Goal: Transaction & Acquisition: Purchase product/service

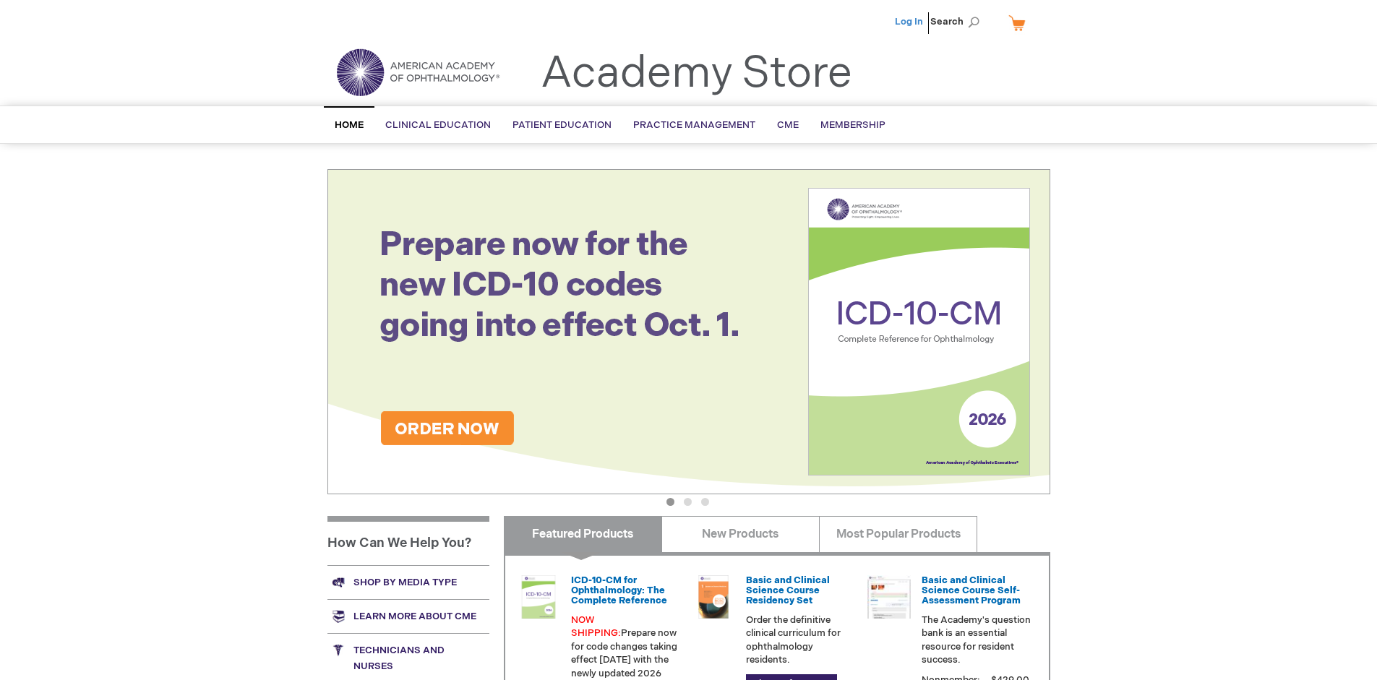
click at [910, 22] on link "Log In" at bounding box center [909, 22] width 28 height 12
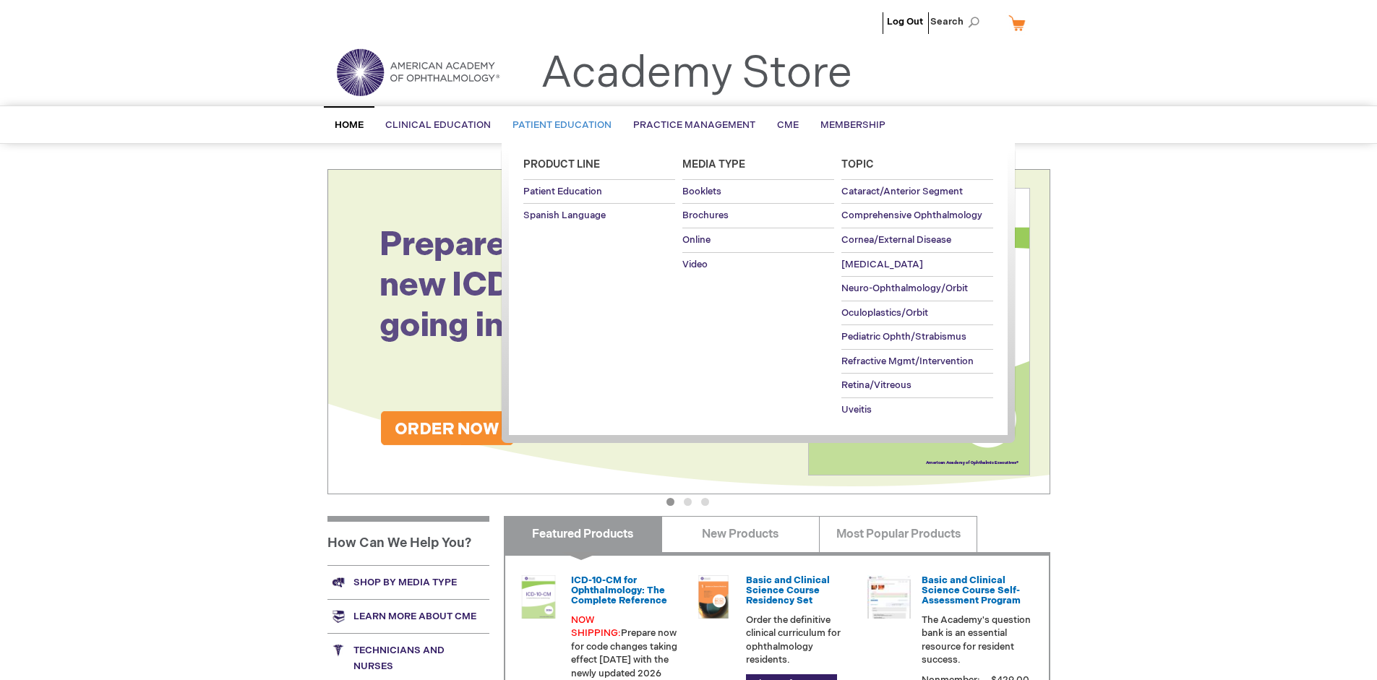
click at [558, 125] on span "Patient Education" at bounding box center [562, 125] width 99 height 12
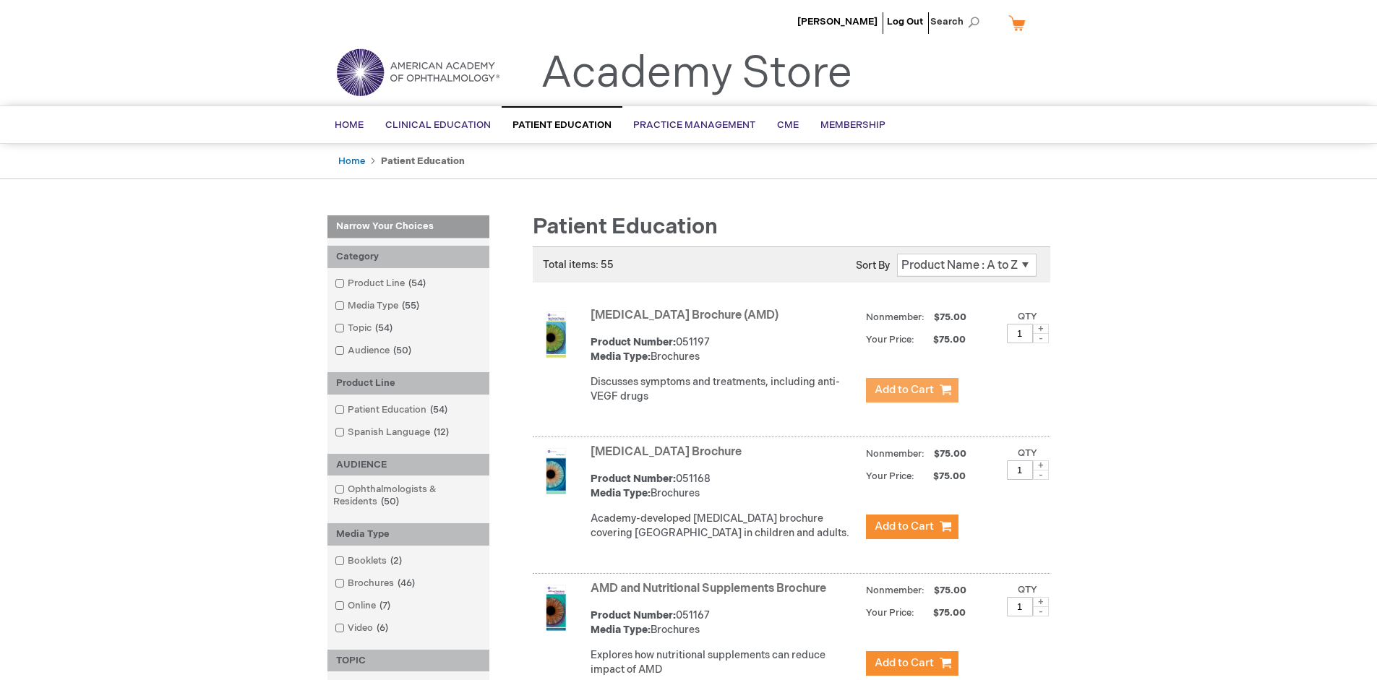
click at [912, 390] on span "Add to Cart" at bounding box center [904, 390] width 59 height 14
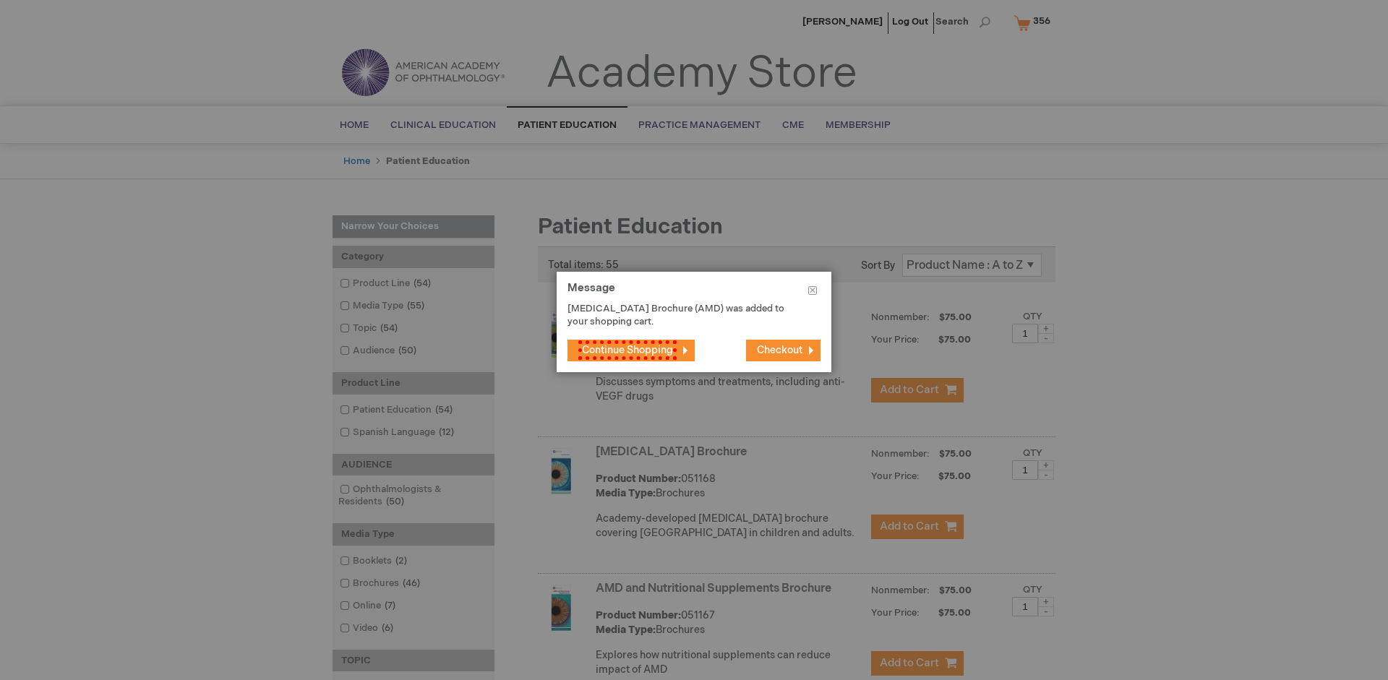
click at [624, 350] on span "Continue Shopping" at bounding box center [627, 351] width 98 height 20
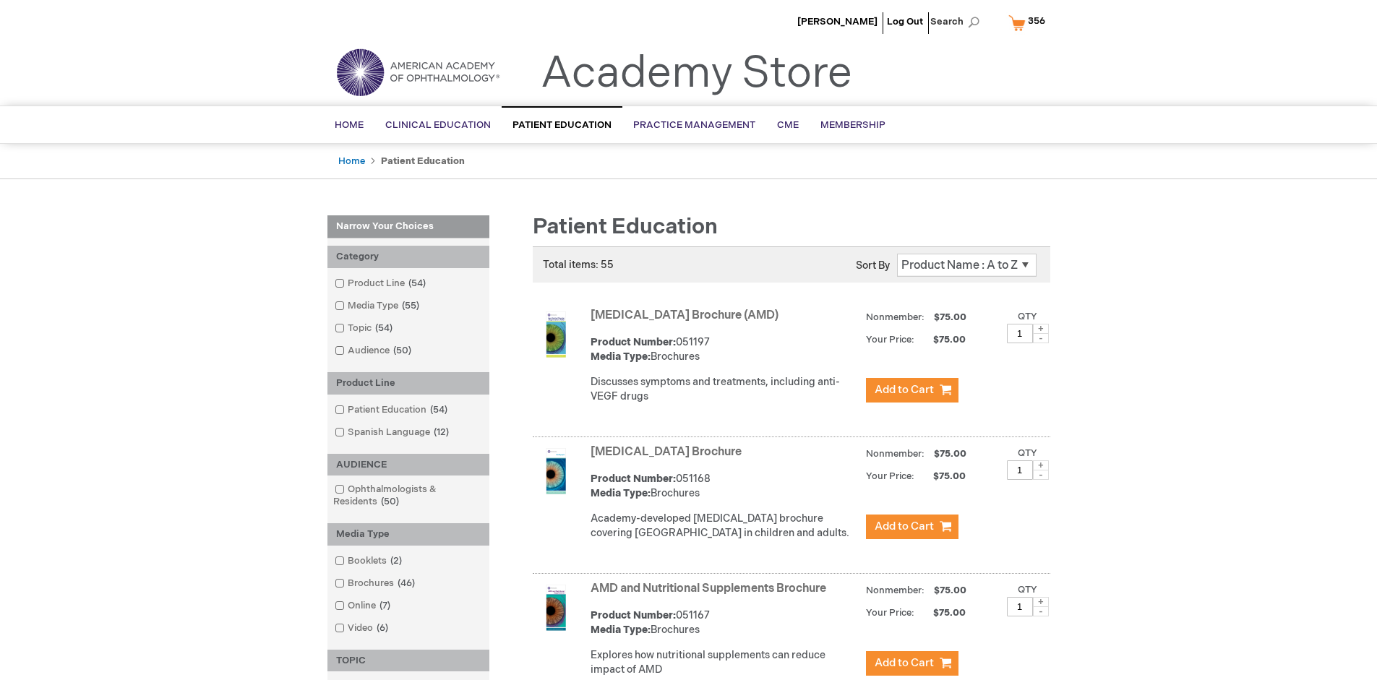
click at [711, 596] on link "AMD and Nutritional Supplements Brochure" at bounding box center [709, 589] width 236 height 14
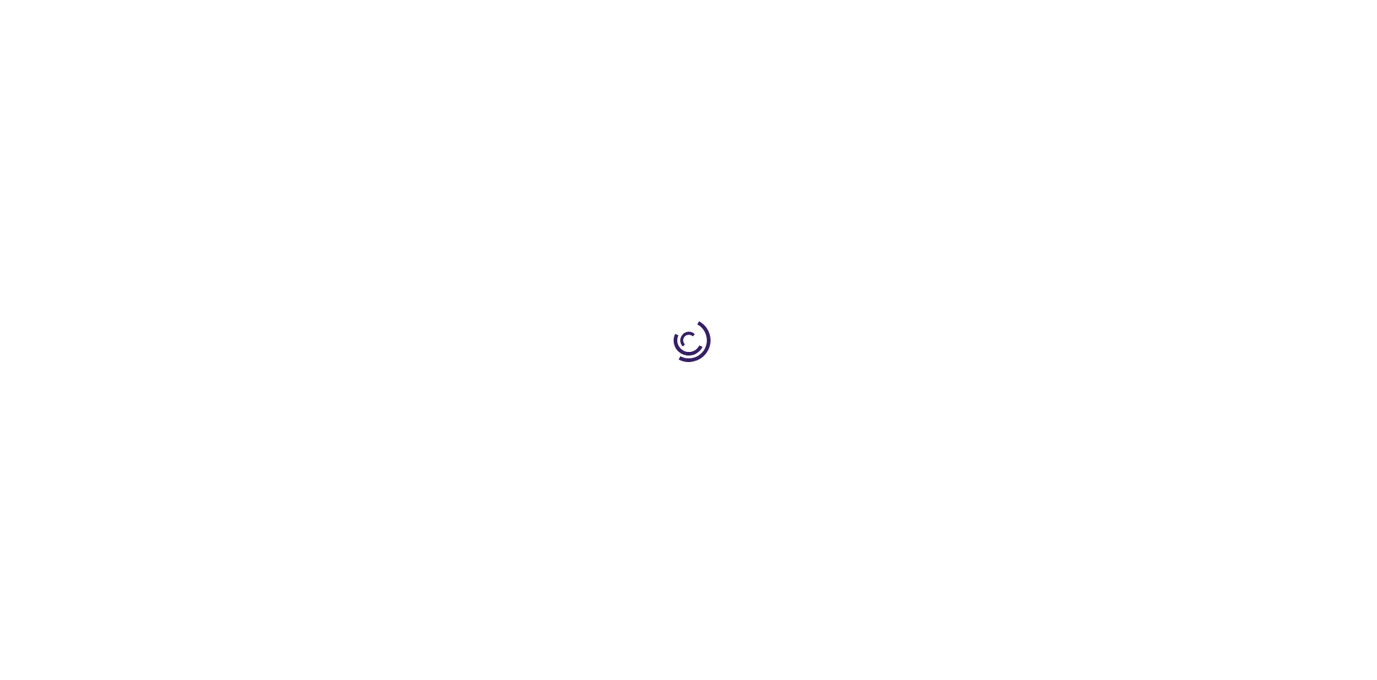
type input "1"
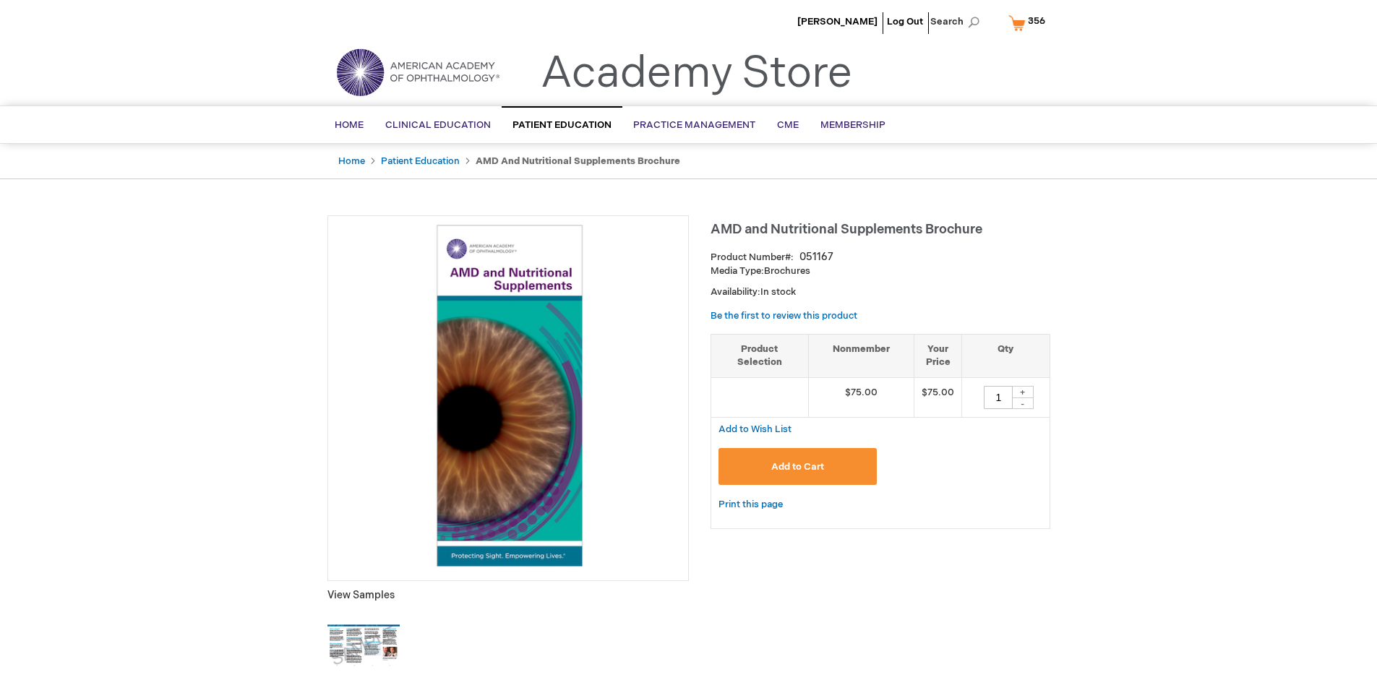
click at [798, 466] on span "Add to Cart" at bounding box center [797, 467] width 53 height 12
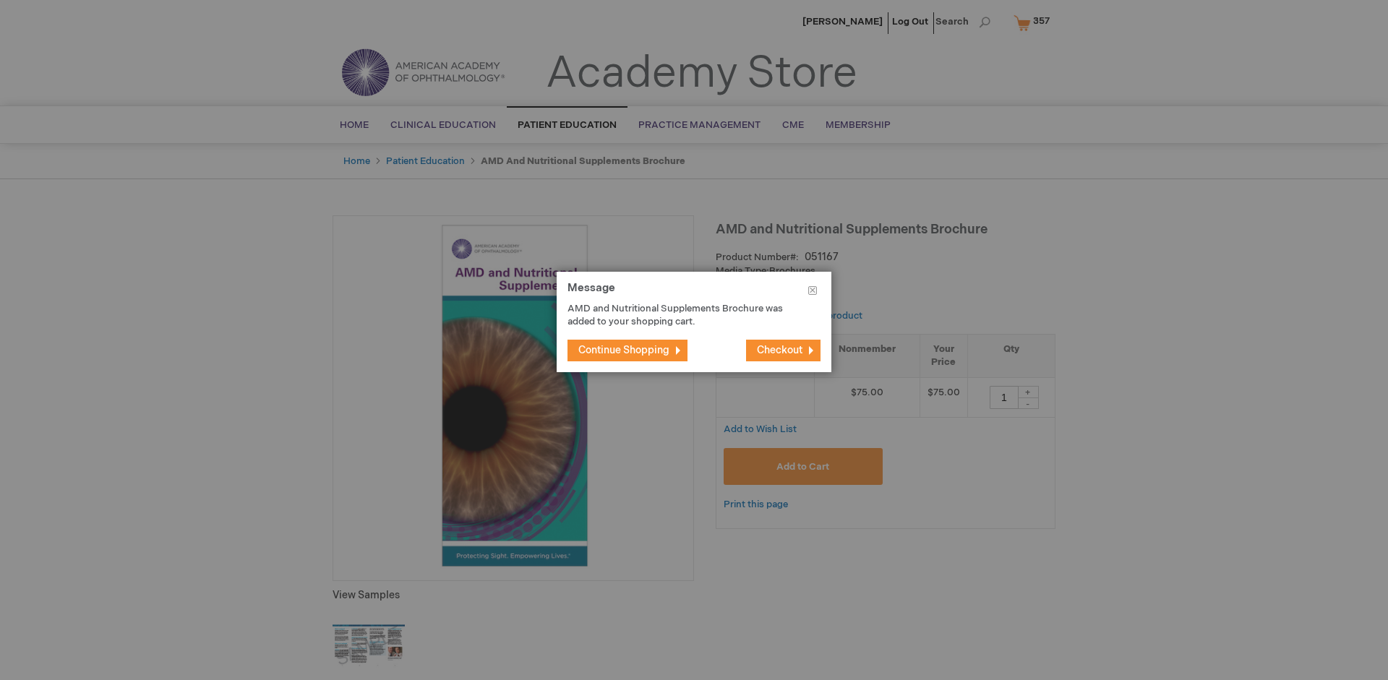
click at [624, 350] on span "Continue Shopping" at bounding box center [623, 350] width 91 height 12
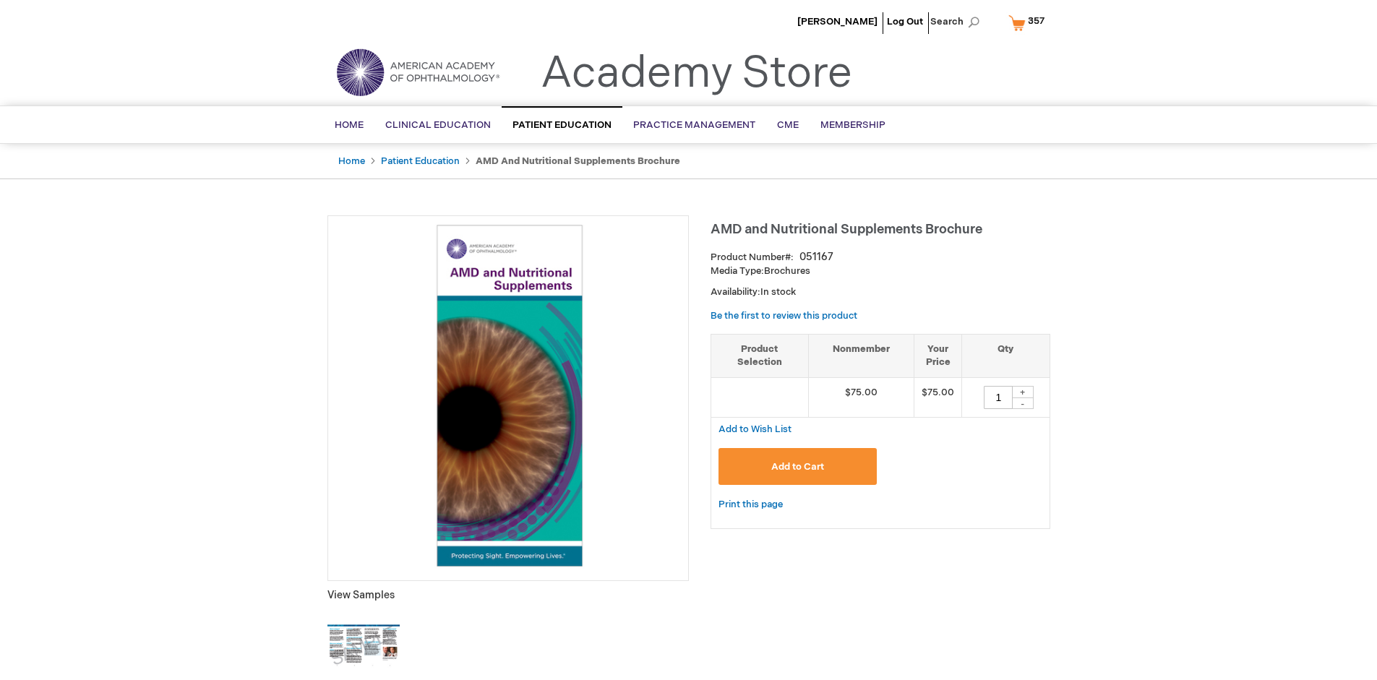
click at [1030, 22] on span "357" at bounding box center [1036, 21] width 17 height 12
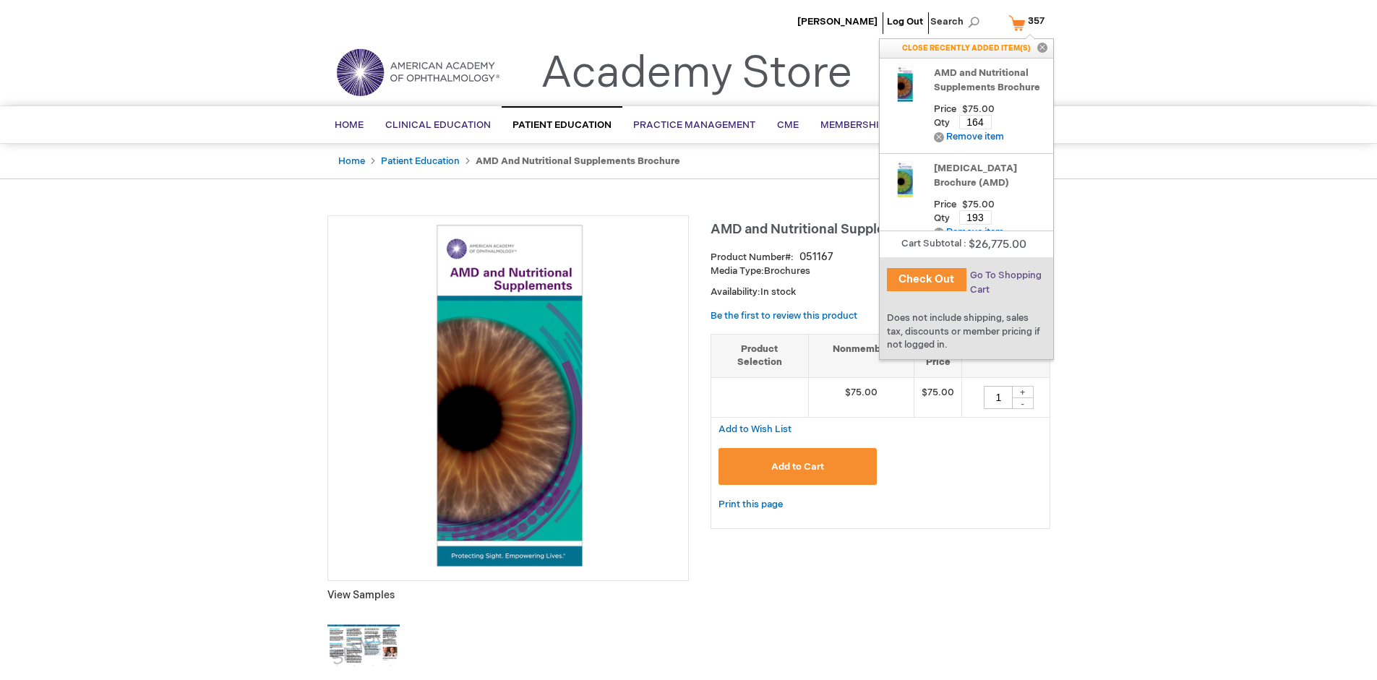
click at [1005, 275] on span "Go To Shopping Cart" at bounding box center [1006, 283] width 72 height 26
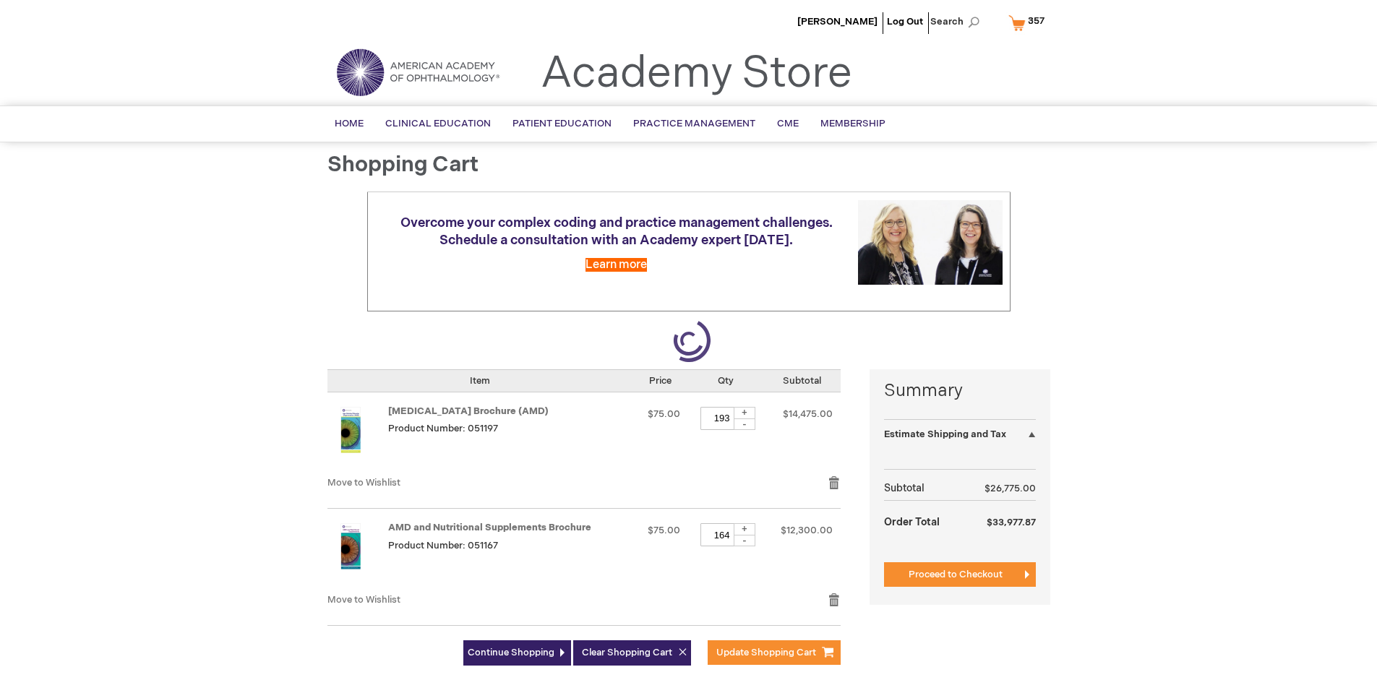
select select "US"
select select "41"
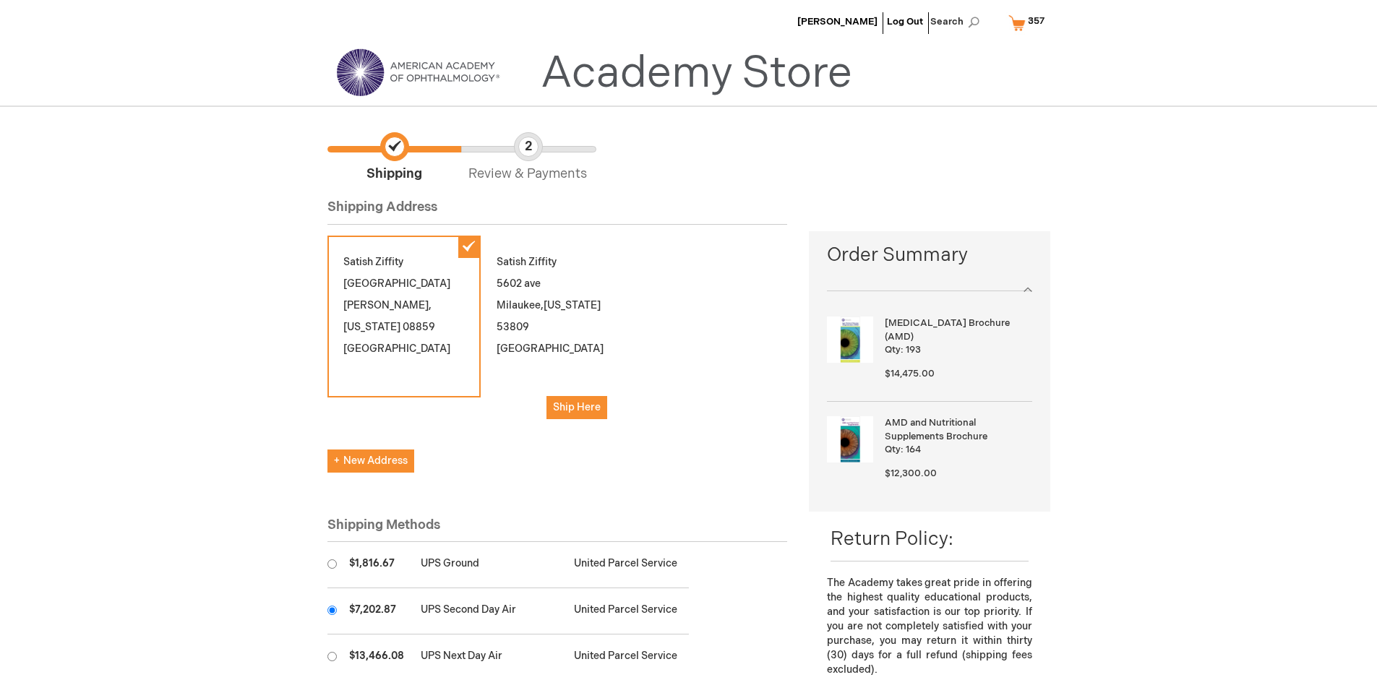
click at [332, 610] on input "radio" at bounding box center [332, 610] width 9 height 9
